Goal: Task Accomplishment & Management: Use online tool/utility

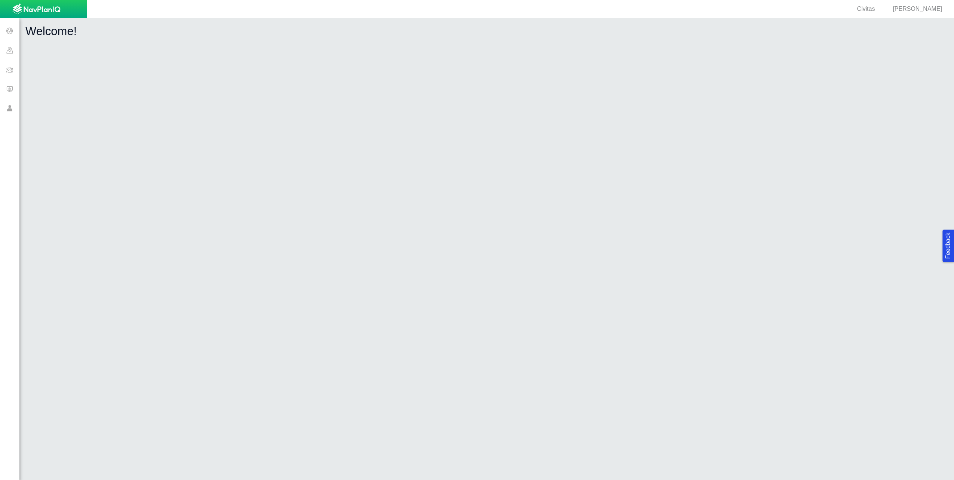
click at [12, 90] on span at bounding box center [9, 88] width 19 height 19
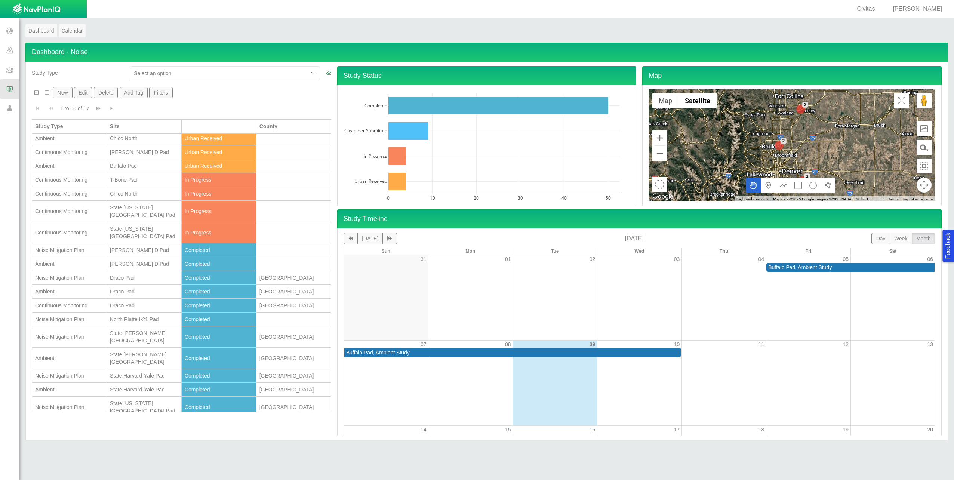
scroll to position [187, 0]
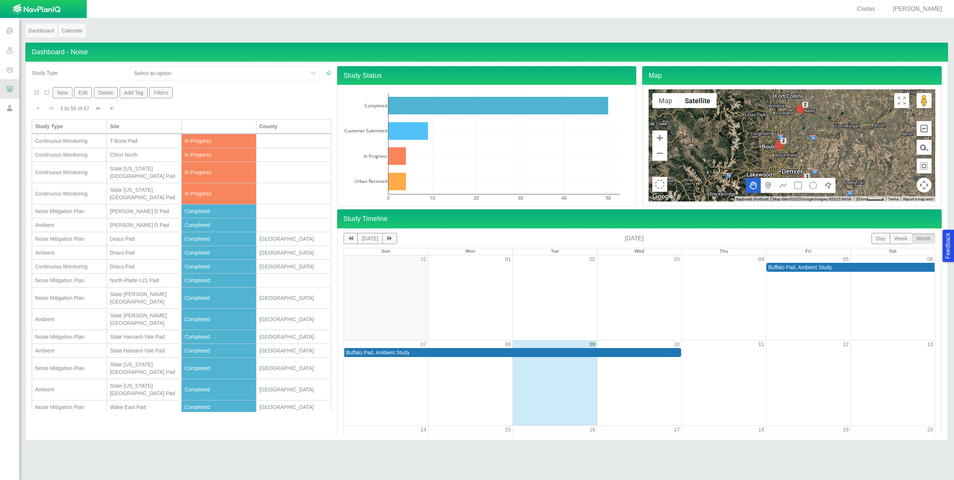
click at [141, 333] on div "State Harvard-Yale Pad" at bounding box center [144, 336] width 68 height 7
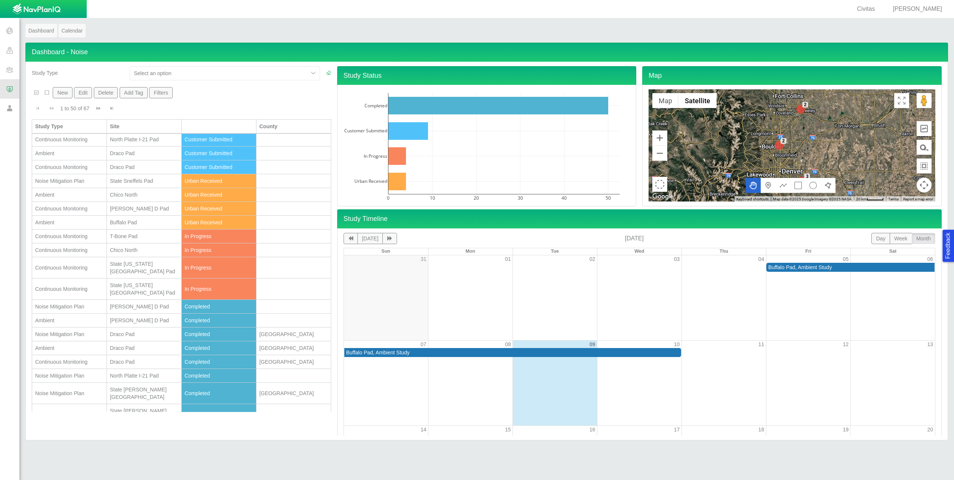
scroll to position [0, 0]
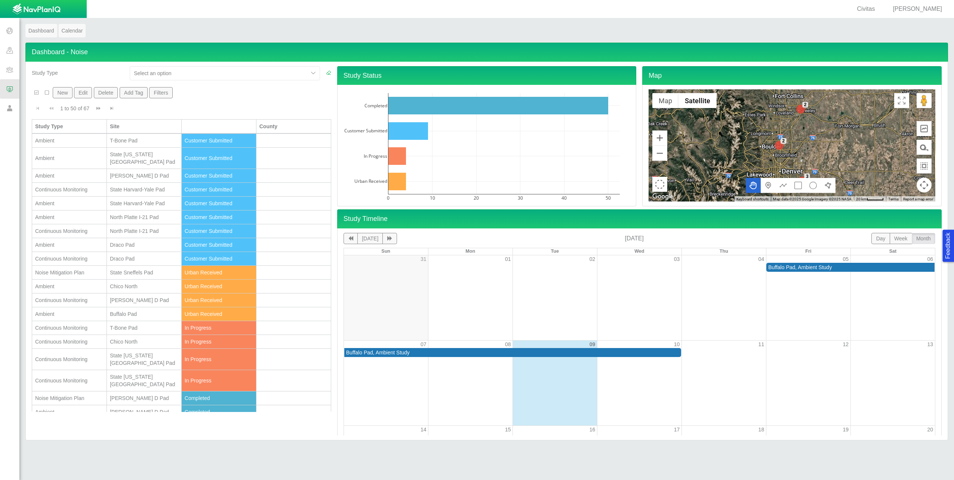
click at [9, 71] on span at bounding box center [9, 69] width 19 height 19
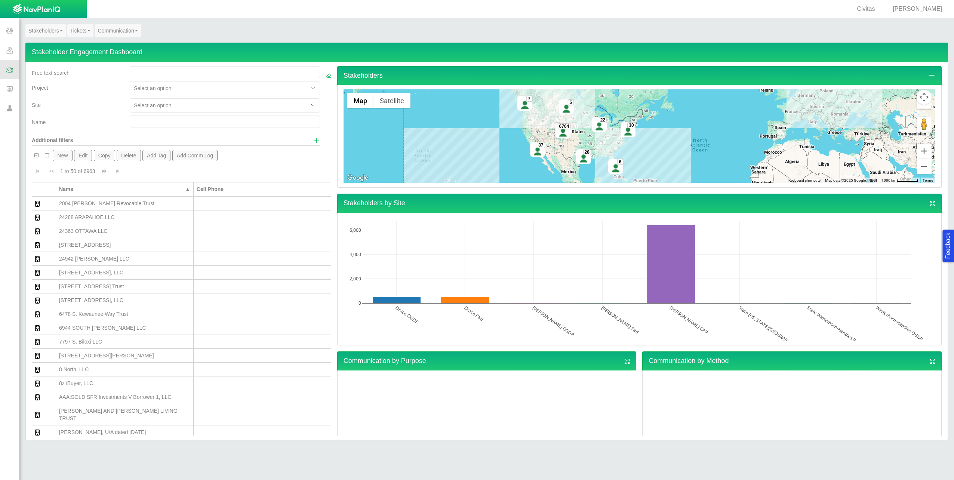
click at [10, 51] on span at bounding box center [9, 49] width 19 height 19
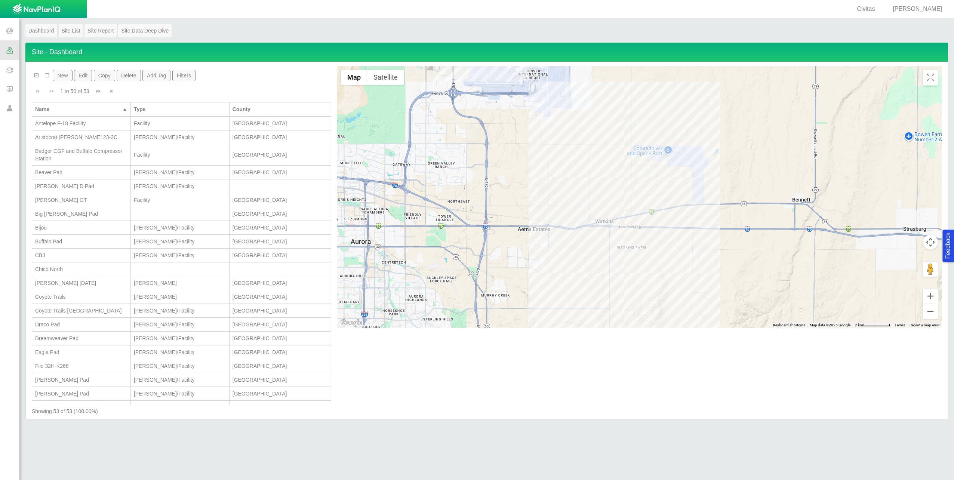
drag, startPoint x: 722, startPoint y: 251, endPoint x: 712, endPoint y: 72, distance: 179.8
click at [712, 72] on div at bounding box center [639, 197] width 605 height 262
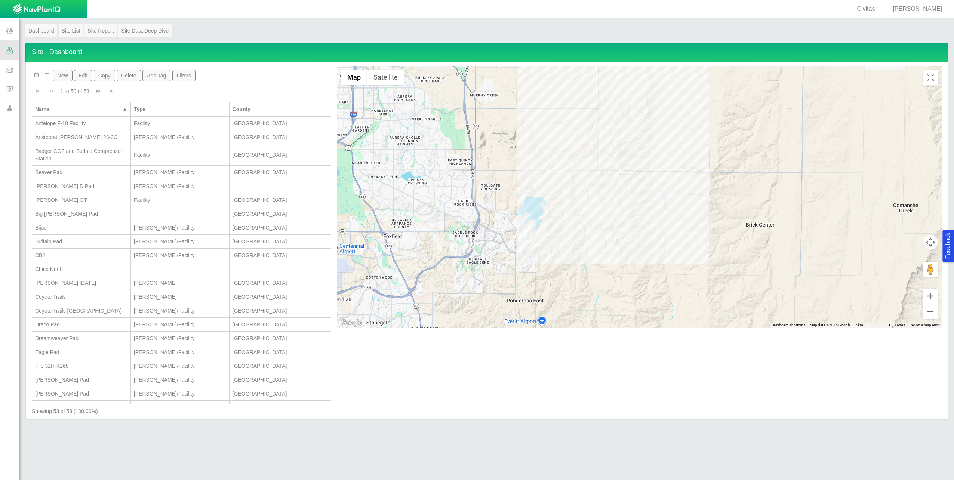
drag, startPoint x: 720, startPoint y: 276, endPoint x: 709, endPoint y: 76, distance: 201.1
click at [709, 76] on div at bounding box center [639, 197] width 605 height 262
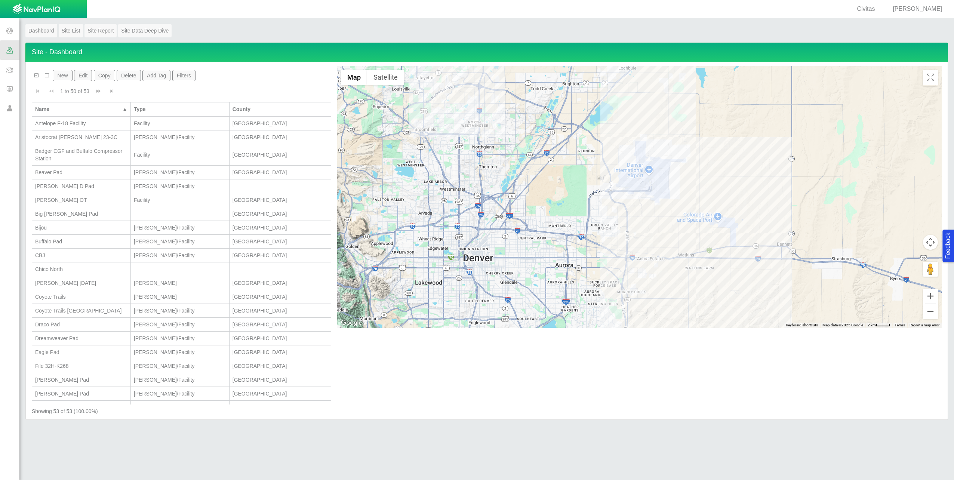
drag, startPoint x: 413, startPoint y: 190, endPoint x: 485, endPoint y: 329, distance: 156.7
click at [485, 329] on div "← Move left → Move right ↑ Move up ↓ Move down + Zoom in - Zoom out Home Jump l…" at bounding box center [639, 240] width 611 height 349
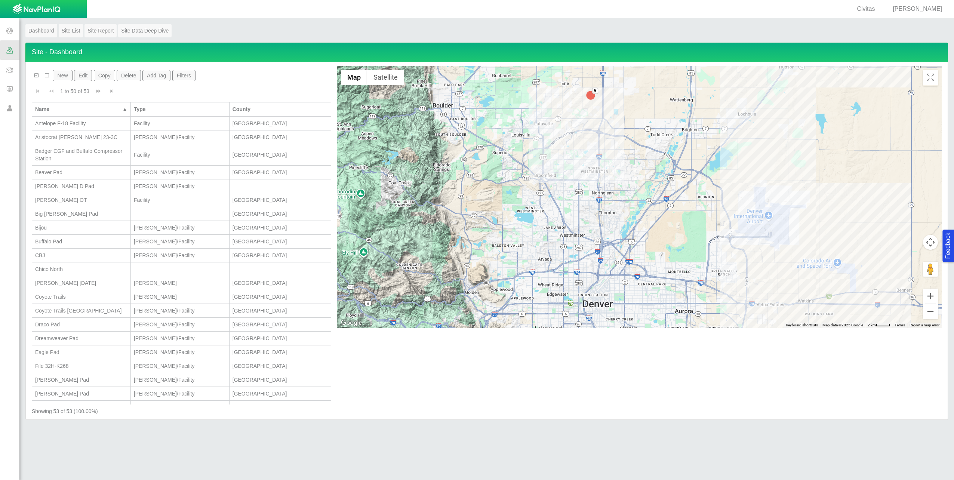
drag, startPoint x: 444, startPoint y: 139, endPoint x: 565, endPoint y: 187, distance: 129.4
click at [565, 187] on div "5" at bounding box center [639, 197] width 605 height 262
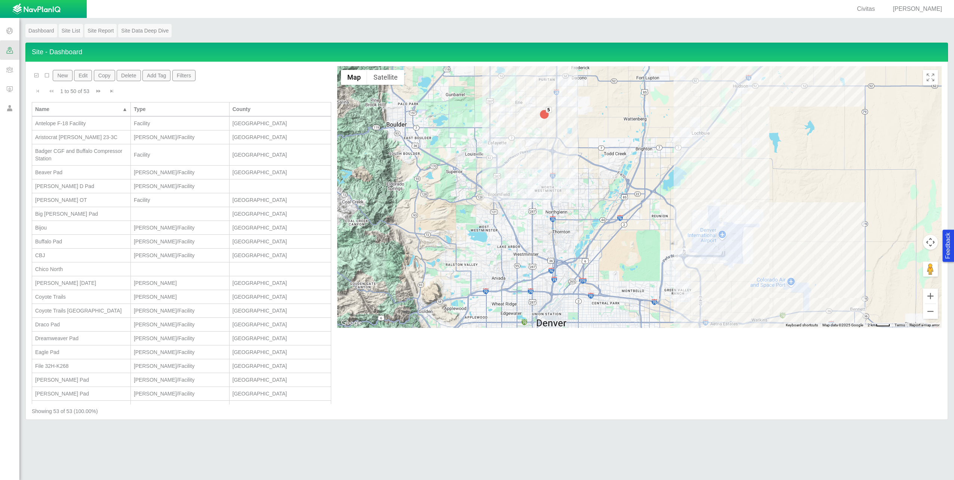
drag, startPoint x: 565, startPoint y: 187, endPoint x: 515, endPoint y: 208, distance: 53.6
click at [515, 208] on div "5" at bounding box center [639, 197] width 605 height 262
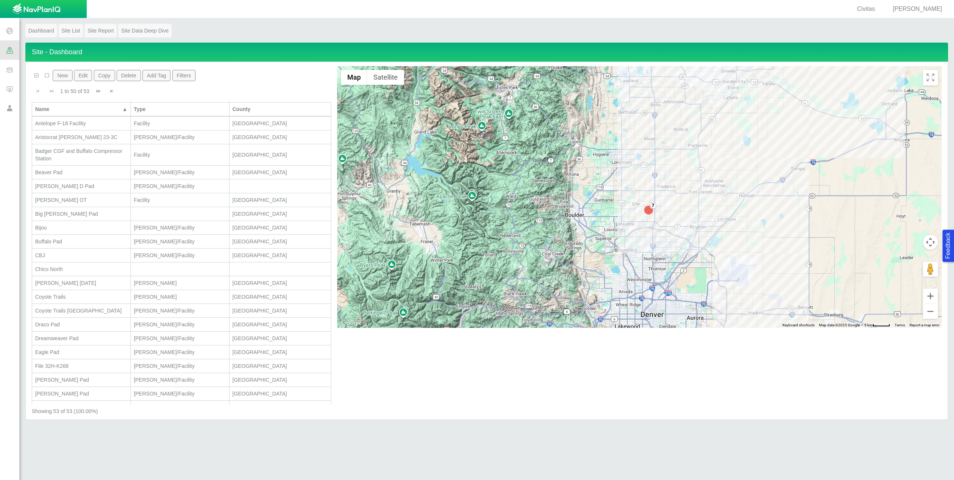
click at [729, 290] on div "7" at bounding box center [639, 197] width 605 height 262
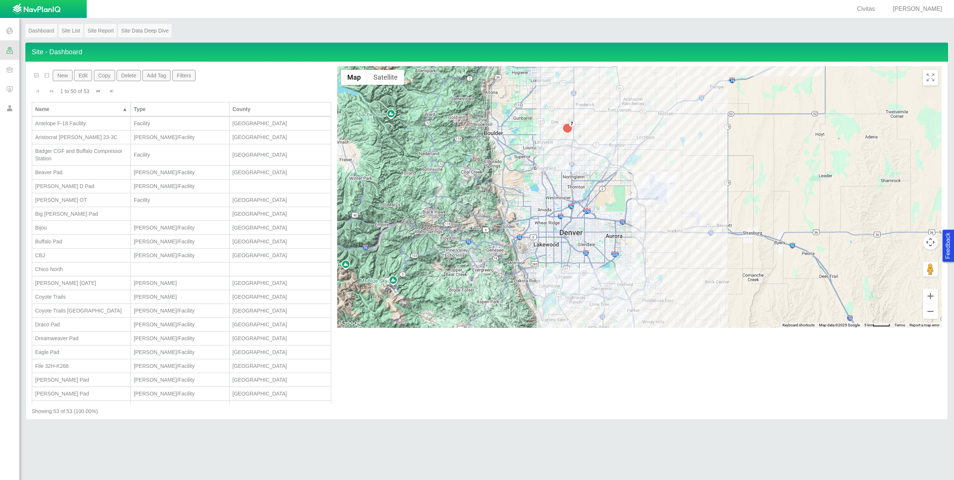
drag, startPoint x: 706, startPoint y: 262, endPoint x: 577, endPoint y: 163, distance: 162.9
click at [620, 179] on div "7" at bounding box center [639, 197] width 605 height 262
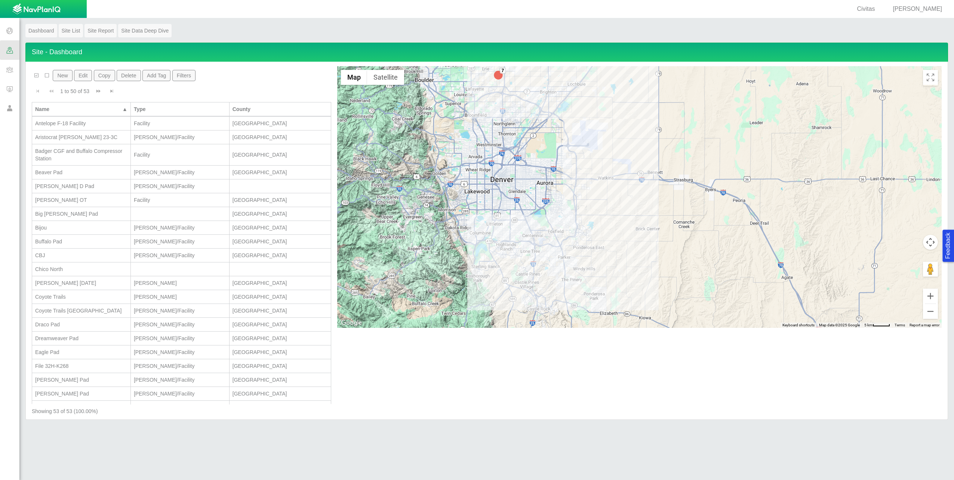
drag, startPoint x: 577, startPoint y: 163, endPoint x: 569, endPoint y: 163, distance: 7.5
click at [569, 163] on div "7" at bounding box center [639, 197] width 605 height 262
click at [492, 228] on div "7 6" at bounding box center [639, 197] width 605 height 262
click at [493, 230] on div "7 6 [PERSON_NAME] Pad Number: County: [GEOGRAPHIC_DATA]" at bounding box center [639, 197] width 605 height 262
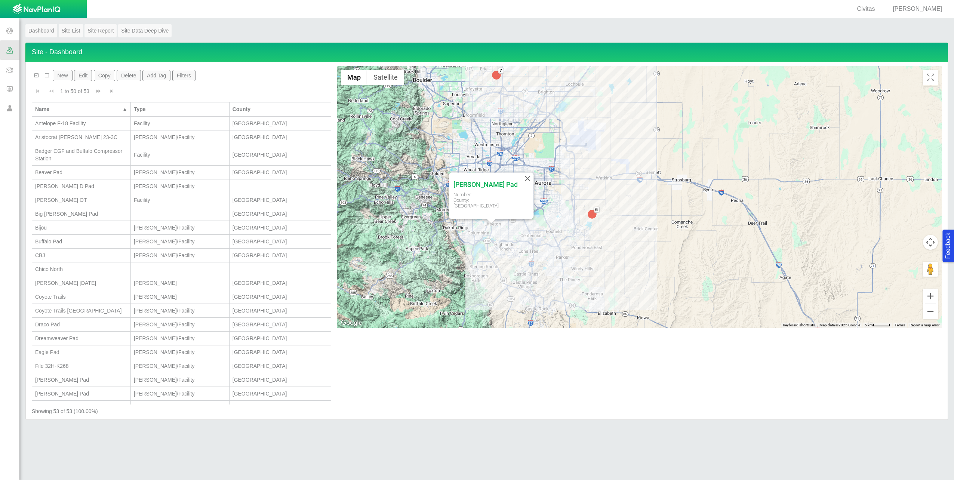
click at [493, 230] on div "7 6 [PERSON_NAME] Pad Number: County: [GEOGRAPHIC_DATA]" at bounding box center [639, 197] width 605 height 262
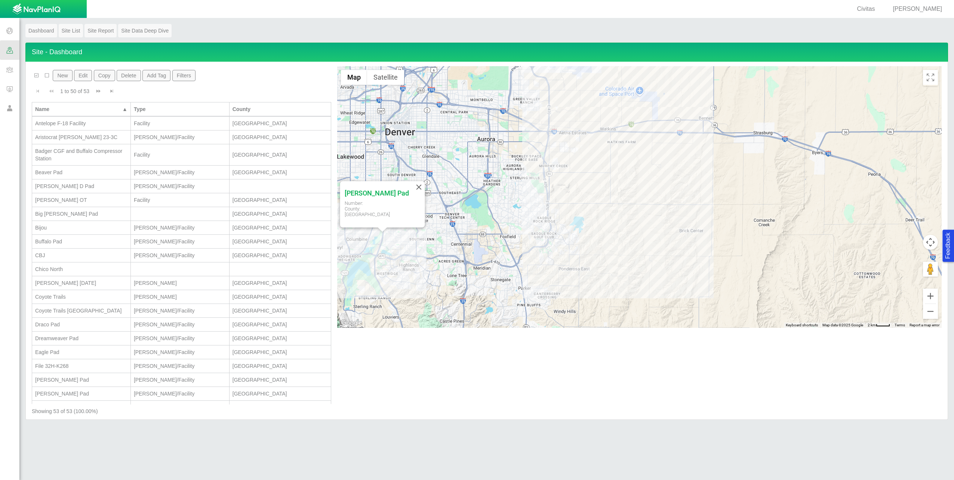
click at [702, 152] on div "[PERSON_NAME] Pad Number: County: [GEOGRAPHIC_DATA]" at bounding box center [639, 197] width 605 height 262
drag, startPoint x: 702, startPoint y: 153, endPoint x: 702, endPoint y: 163, distance: 9.7
click at [702, 160] on div "[PERSON_NAME] Pad Number: County: [GEOGRAPHIC_DATA]" at bounding box center [639, 197] width 605 height 262
drag, startPoint x: 702, startPoint y: 163, endPoint x: 692, endPoint y: 215, distance: 52.4
click at [701, 172] on div "[PERSON_NAME] Pad Number: County: [GEOGRAPHIC_DATA]" at bounding box center [639, 197] width 605 height 262
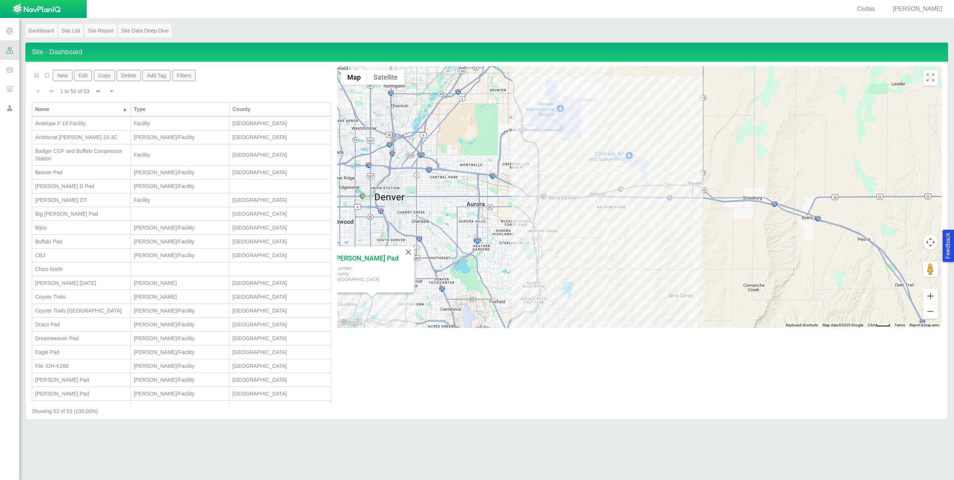
drag, startPoint x: 692, startPoint y: 215, endPoint x: 689, endPoint y: 246, distance: 31.6
click at [689, 246] on div "[PERSON_NAME] Pad Number: County: [GEOGRAPHIC_DATA]" at bounding box center [639, 197] width 605 height 262
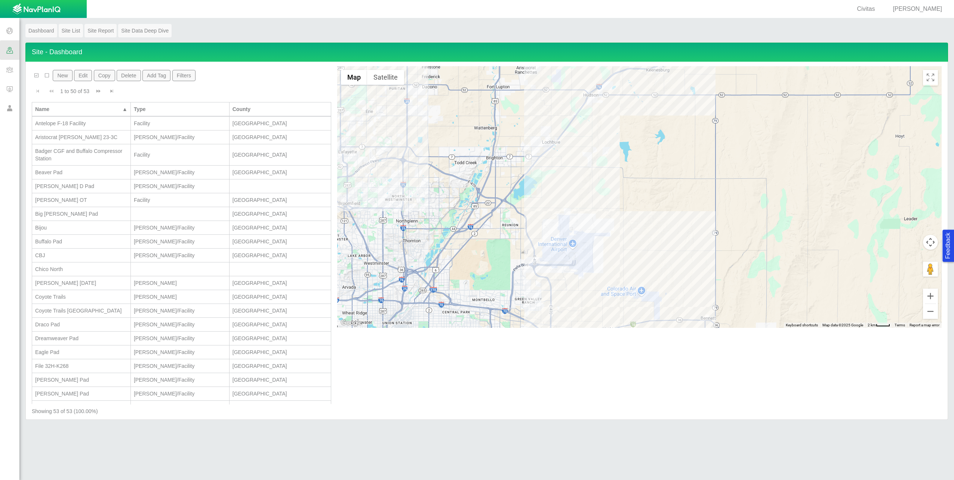
drag, startPoint x: 571, startPoint y: 141, endPoint x: 586, endPoint y: 283, distance: 143.6
click at [586, 283] on div "[PERSON_NAME] Pad Number: County: [GEOGRAPHIC_DATA]" at bounding box center [639, 197] width 605 height 262
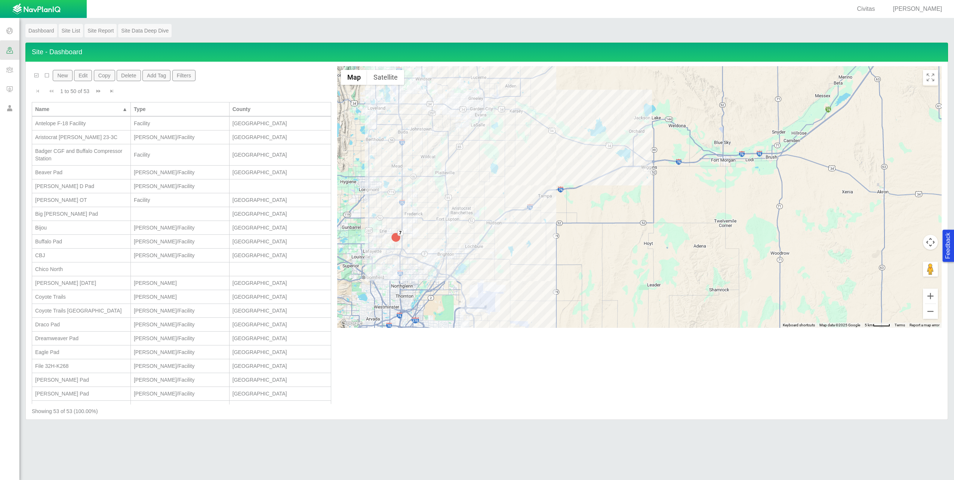
drag, startPoint x: 619, startPoint y: 137, endPoint x: 529, endPoint y: 206, distance: 113.4
click at [529, 206] on div "7 6 [PERSON_NAME] Pad Number: County: [GEOGRAPHIC_DATA]" at bounding box center [639, 197] width 605 height 262
click at [13, 87] on span at bounding box center [9, 88] width 19 height 19
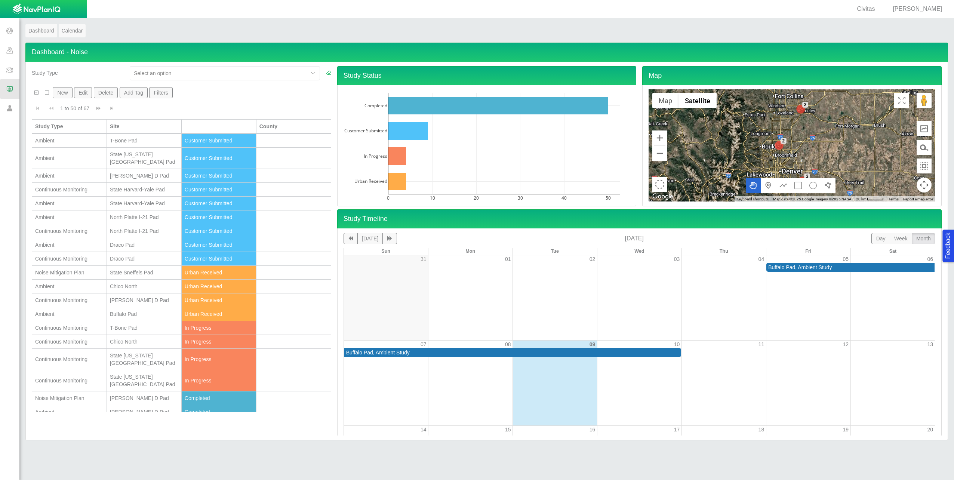
click at [68, 297] on div "Continuous Monitoring" at bounding box center [69, 300] width 68 height 7
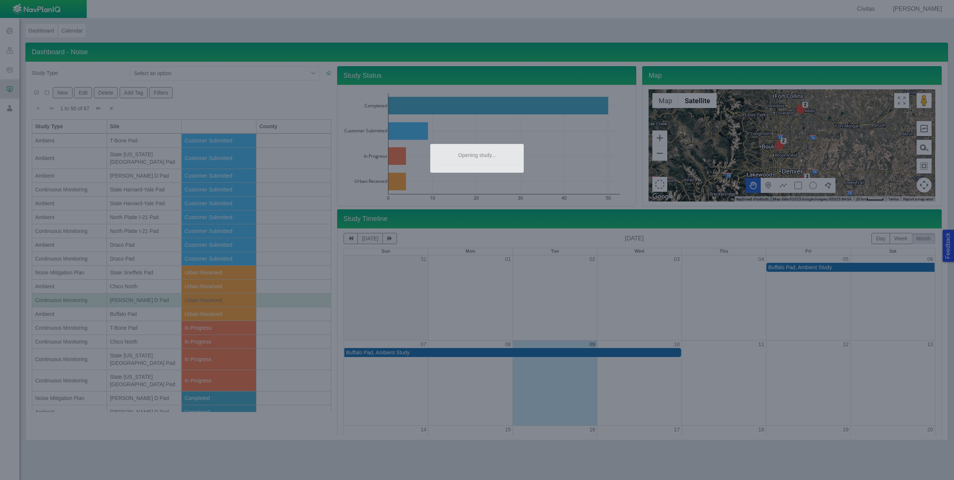
type textarea "x"
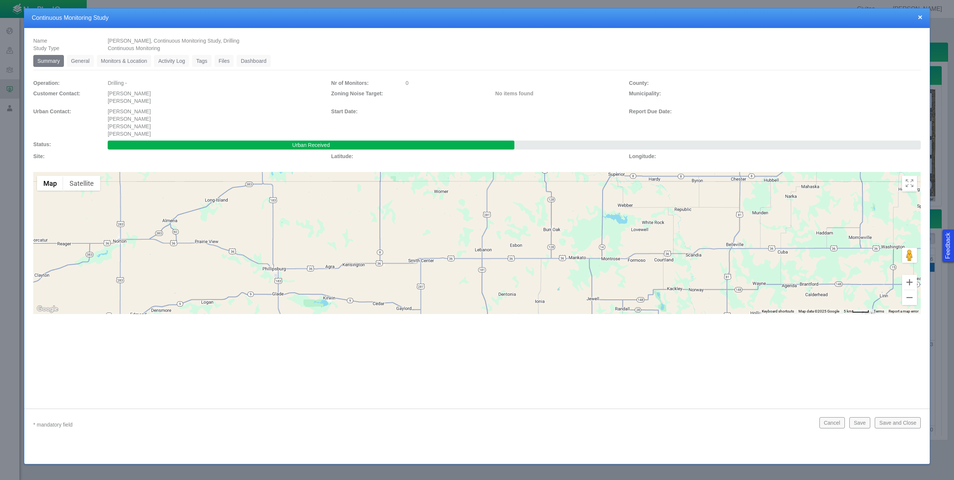
click at [220, 58] on link "Files" at bounding box center [224, 61] width 19 height 12
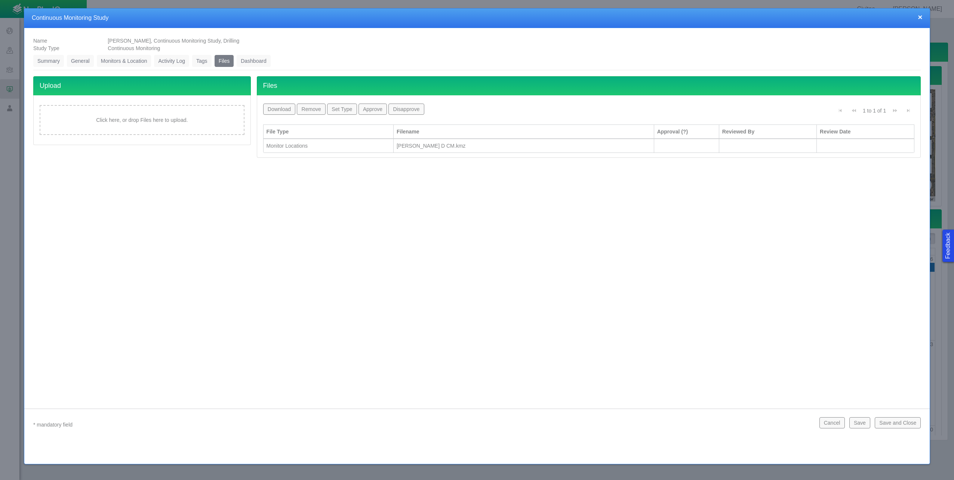
click at [921, 18] on button "×" at bounding box center [920, 17] width 4 height 8
